Goal: Register for event/course

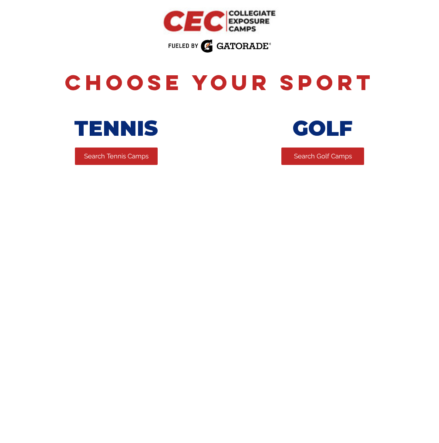
click at [133, 157] on span "Search Tennis Camps" at bounding box center [116, 156] width 64 height 9
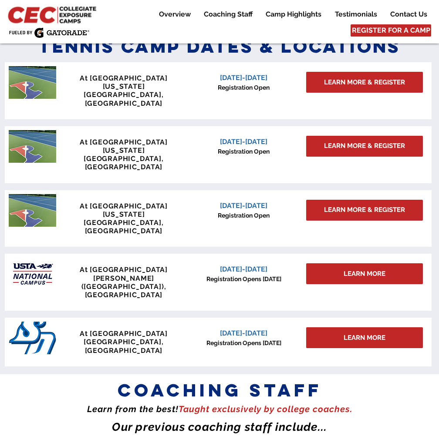
scroll to position [740, 0]
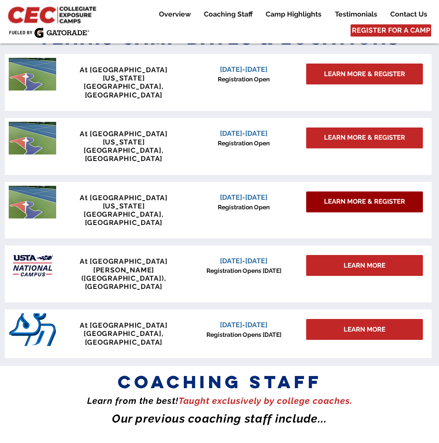
click at [341, 192] on link "LEARN MORE & REGISTER" at bounding box center [364, 202] width 117 height 21
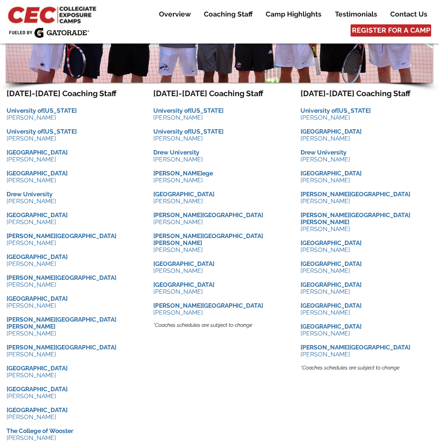
scroll to position [870, 0]
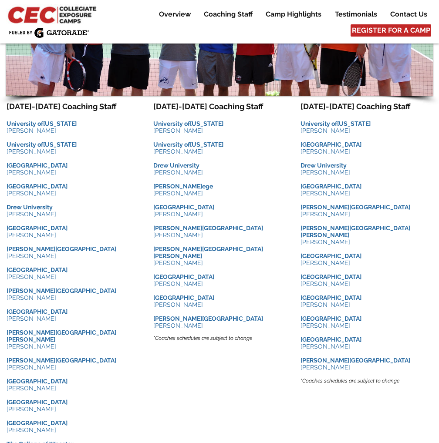
drag, startPoint x: 57, startPoint y: 258, endPoint x: 7, endPoint y: 256, distance: 50.5
click at [5, 258] on div "Meet the Coaches ​ Learn from the best! On court instruction and training e xcl…" at bounding box center [219, 228] width 439 height 658
click at [11, 256] on span "[PERSON_NAME]" at bounding box center [32, 255] width 50 height 7
drag, startPoint x: 54, startPoint y: 258, endPoint x: 24, endPoint y: 258, distance: 29.2
click at [24, 258] on span "[PERSON_NAME]" at bounding box center [32, 255] width 50 height 7
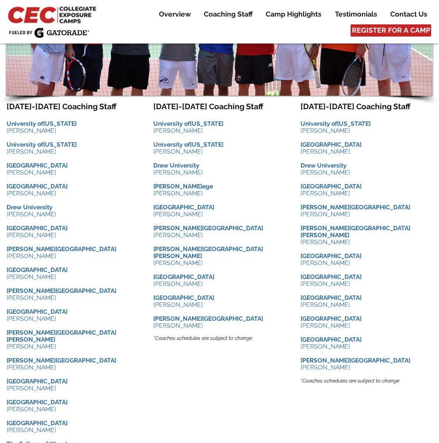
click at [66, 257] on p "[PERSON_NAME]" at bounding box center [73, 255] width 132 height 7
drag, startPoint x: 56, startPoint y: 259, endPoint x: 8, endPoint y: 260, distance: 47.5
click at [8, 259] on p "[PERSON_NAME]" at bounding box center [73, 255] width 132 height 7
click at [124, 168] on p "[GEOGRAPHIC_DATA]" at bounding box center [73, 165] width 132 height 7
drag, startPoint x: 49, startPoint y: 154, endPoint x: 10, endPoint y: 156, distance: 39.2
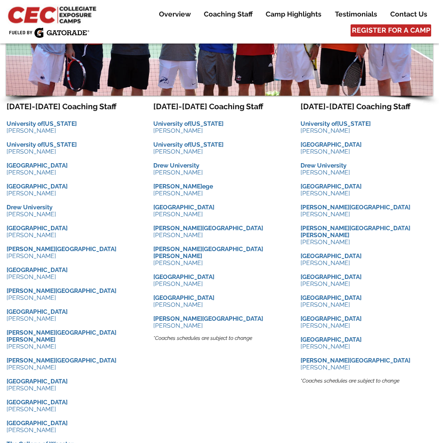
click at [10, 155] on span "[PERSON_NAME]" at bounding box center [32, 151] width 50 height 7
click at [7, 154] on span "[PERSON_NAME]" at bounding box center [32, 151] width 50 height 7
drag, startPoint x: 7, startPoint y: 154, endPoint x: 50, endPoint y: 154, distance: 43.5
click at [50, 154] on span "[PERSON_NAME]" at bounding box center [32, 151] width 50 height 7
click at [273, 251] on p "[PERSON_NAME][GEOGRAPHIC_DATA][PERSON_NAME]" at bounding box center [219, 252] width 132 height 14
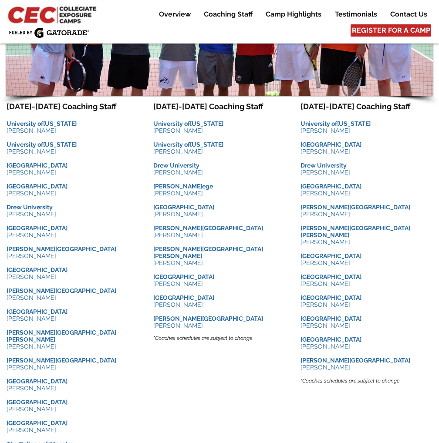
drag, startPoint x: 346, startPoint y: 238, endPoint x: 302, endPoint y: 237, distance: 44.0
click at [302, 239] on span "[PERSON_NAME]" at bounding box center [325, 242] width 50 height 7
